Goal: Find specific page/section: Find specific page/section

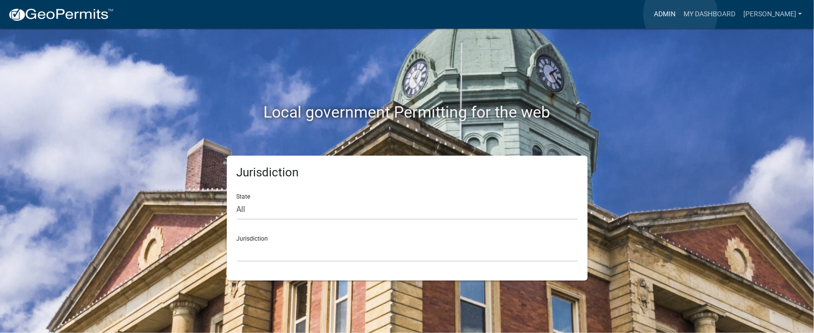
click at [679, 14] on link "Admin" at bounding box center [665, 14] width 30 height 19
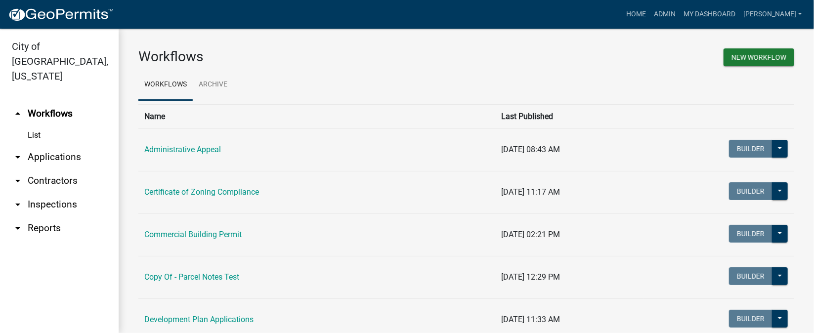
click at [71, 193] on link "arrow_drop_down Inspections" at bounding box center [59, 205] width 119 height 24
